Goal: Find specific page/section

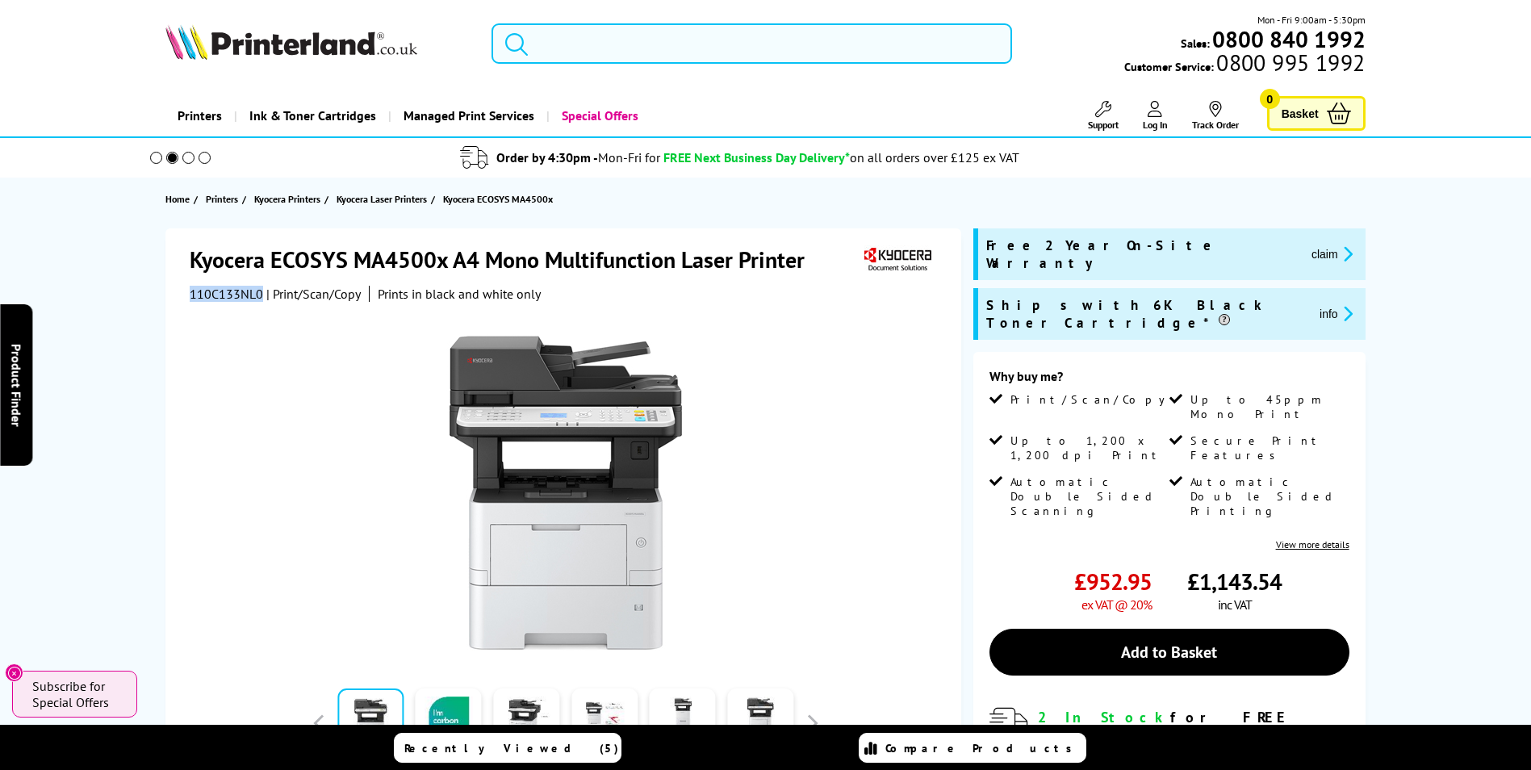
click at [613, 57] on input "search" at bounding box center [752, 43] width 521 height 40
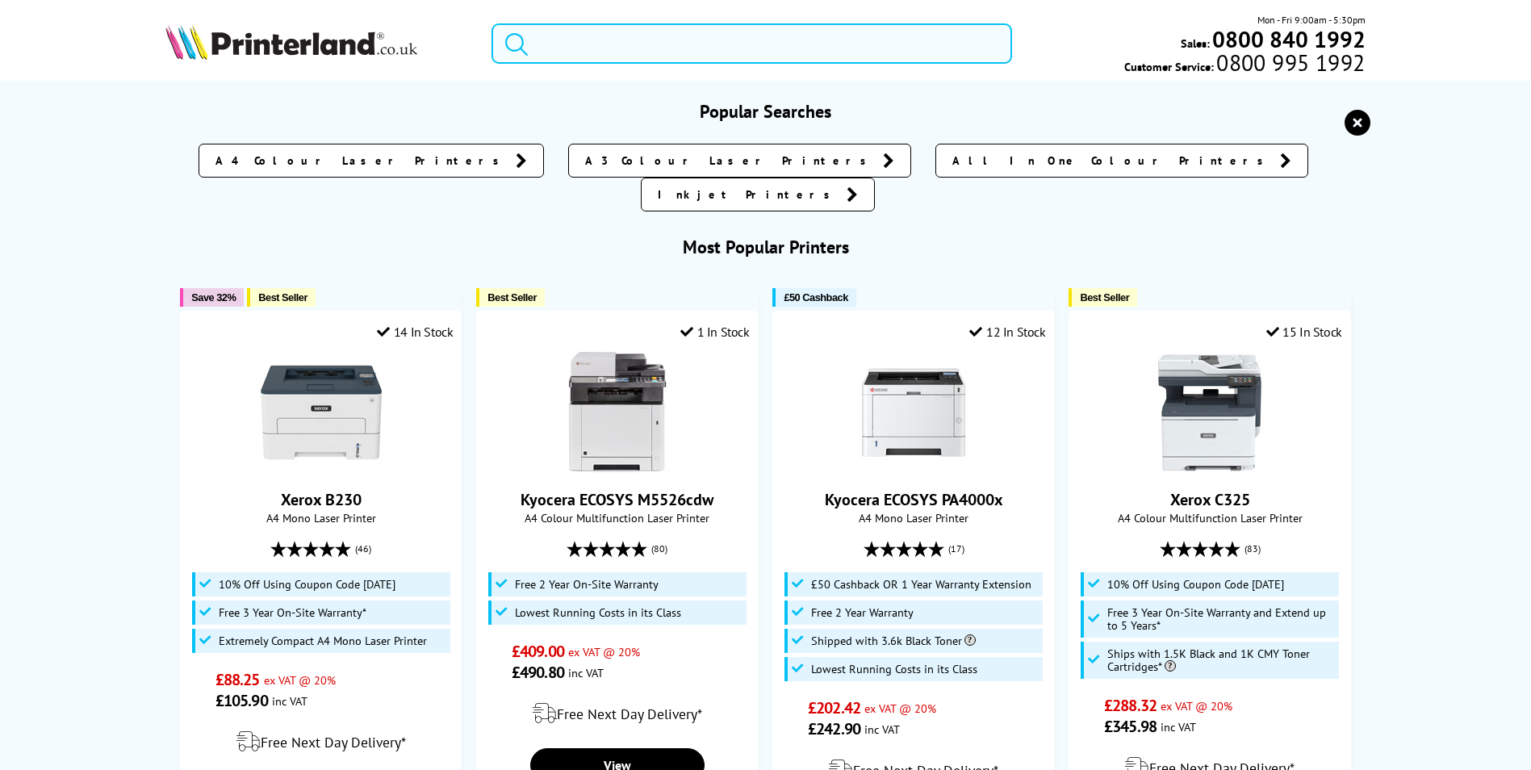
paste input "OfficeJet Pro 9730e"
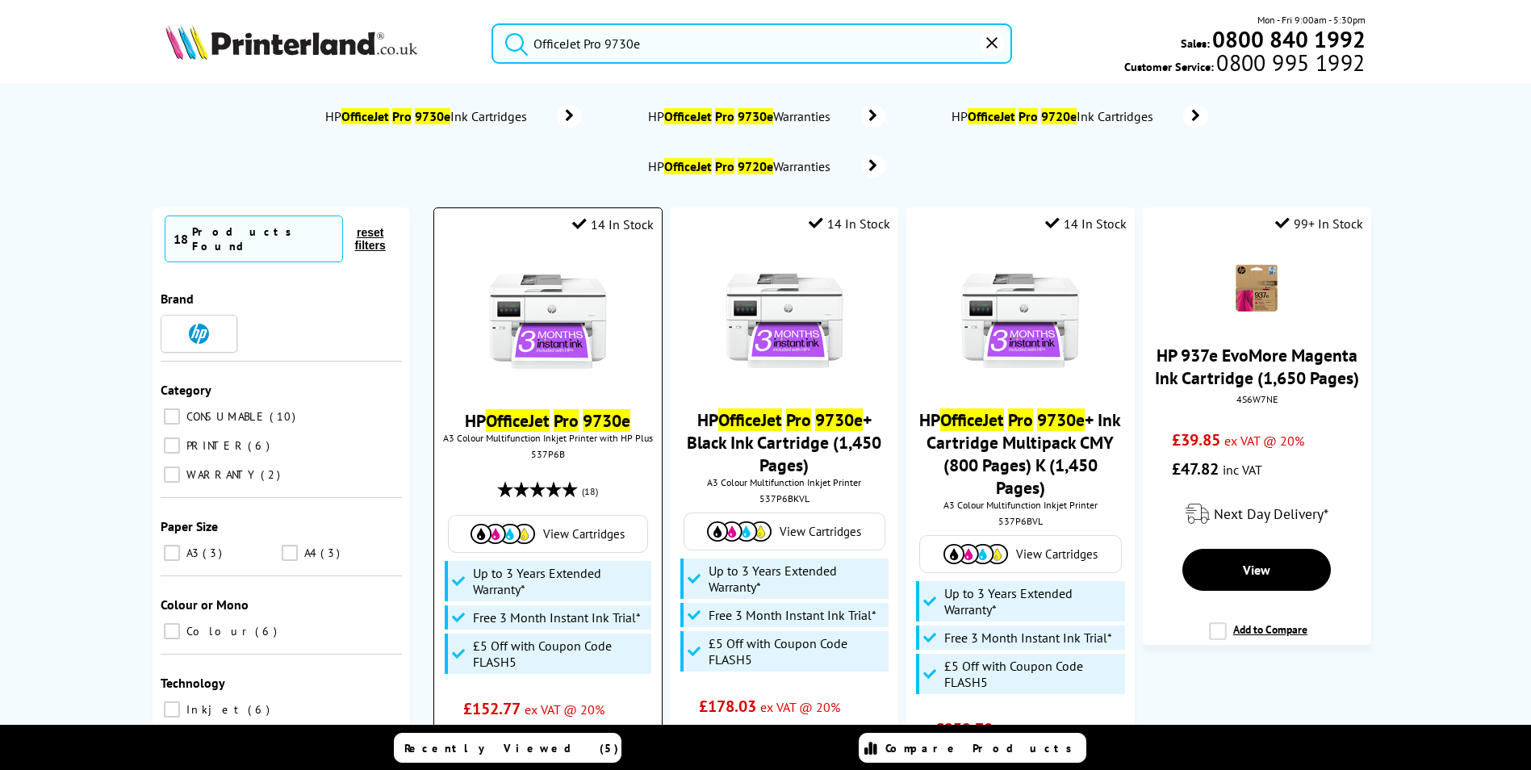
type input "OfficeJet Pro 9730e"
click at [543, 448] on div "537P6B" at bounding box center [547, 454] width 203 height 12
copy div "537P6B"
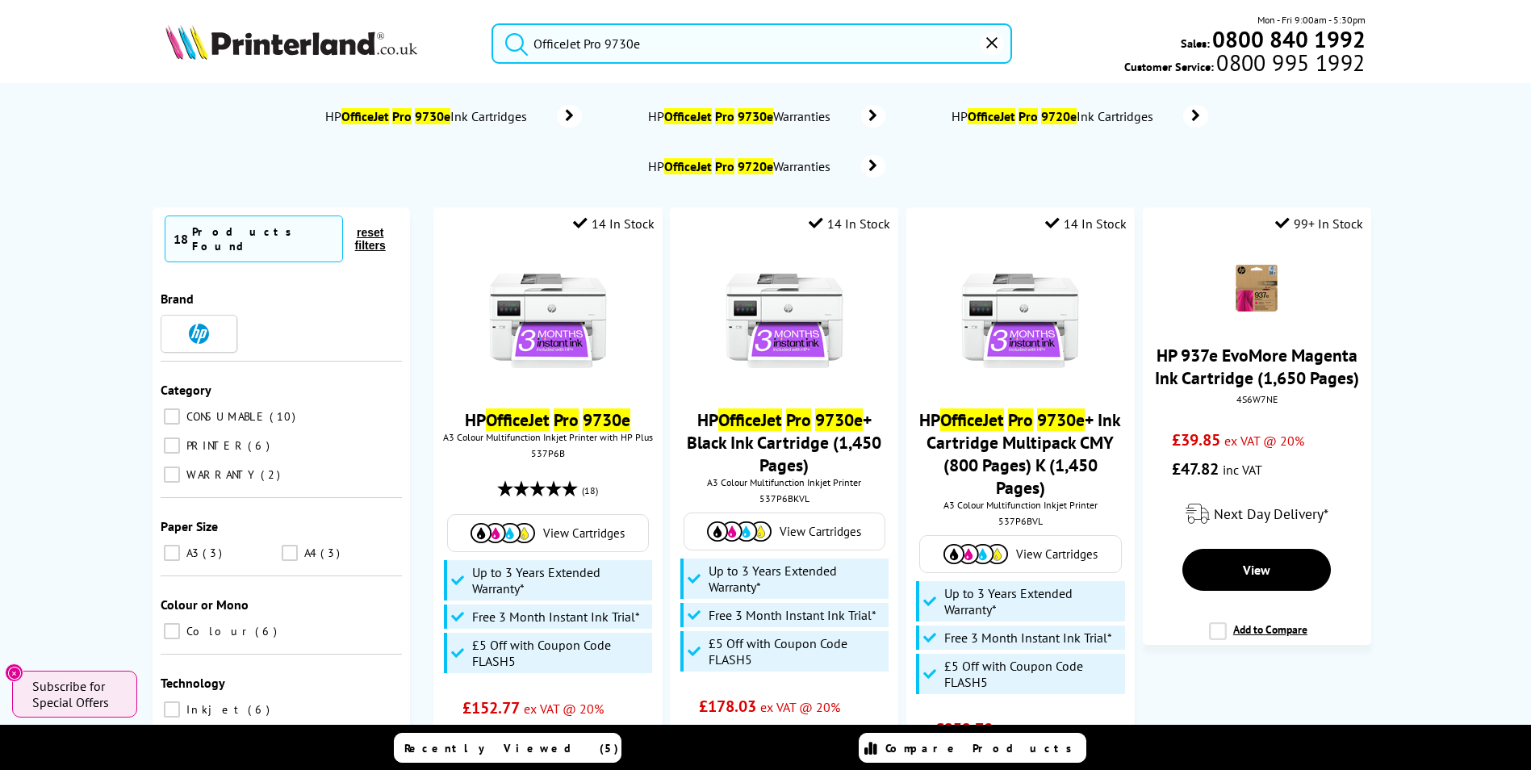
drag, startPoint x: 664, startPoint y: 42, endPoint x: 532, endPoint y: 40, distance: 132.4
click at [532, 40] on form "OfficeJet Pro 9730e" at bounding box center [752, 43] width 521 height 40
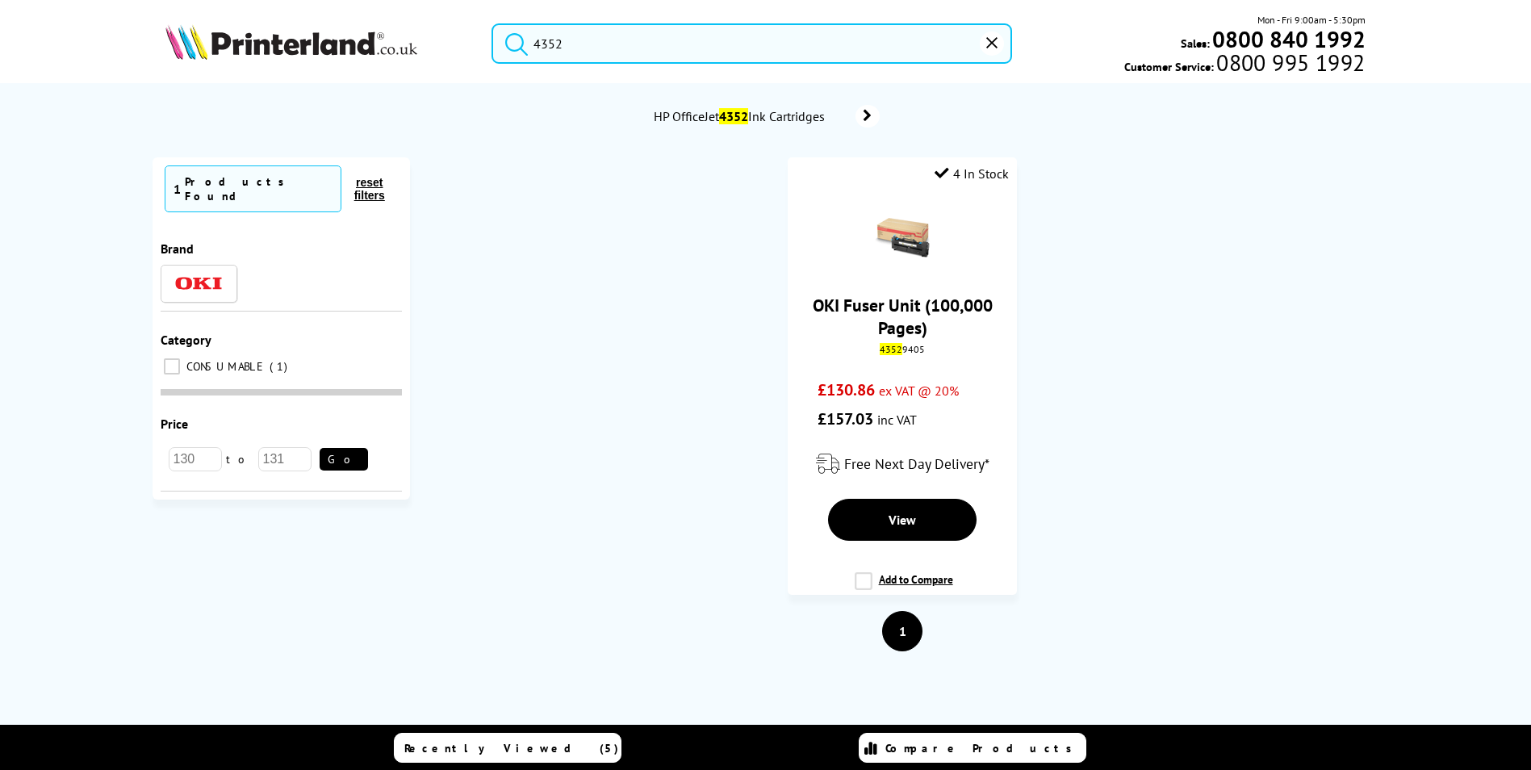
drag, startPoint x: 607, startPoint y: 37, endPoint x: 488, endPoint y: 26, distance: 119.2
click at [488, 26] on div "4352" at bounding box center [741, 43] width 541 height 40
type input "4352"
